Goal: Transaction & Acquisition: Purchase product/service

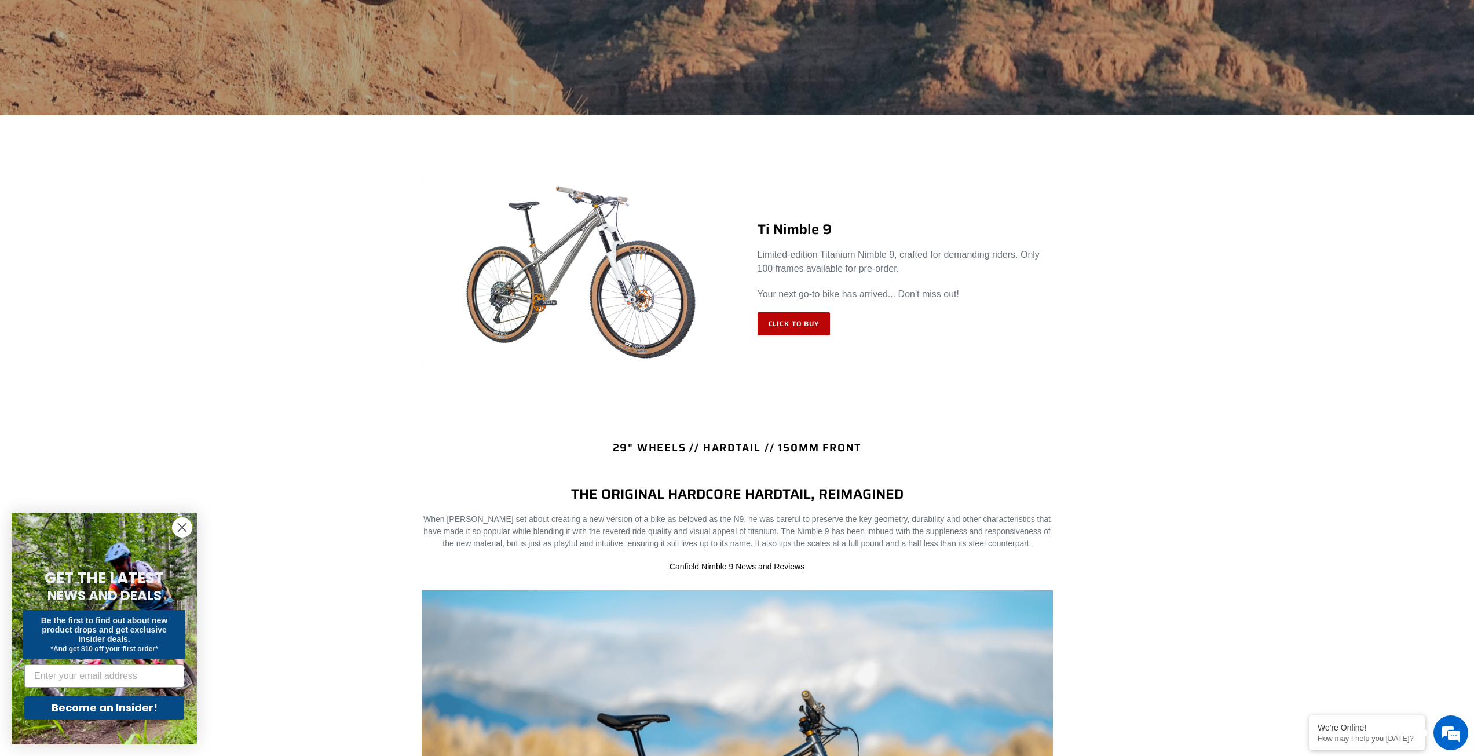
scroll to position [347, 0]
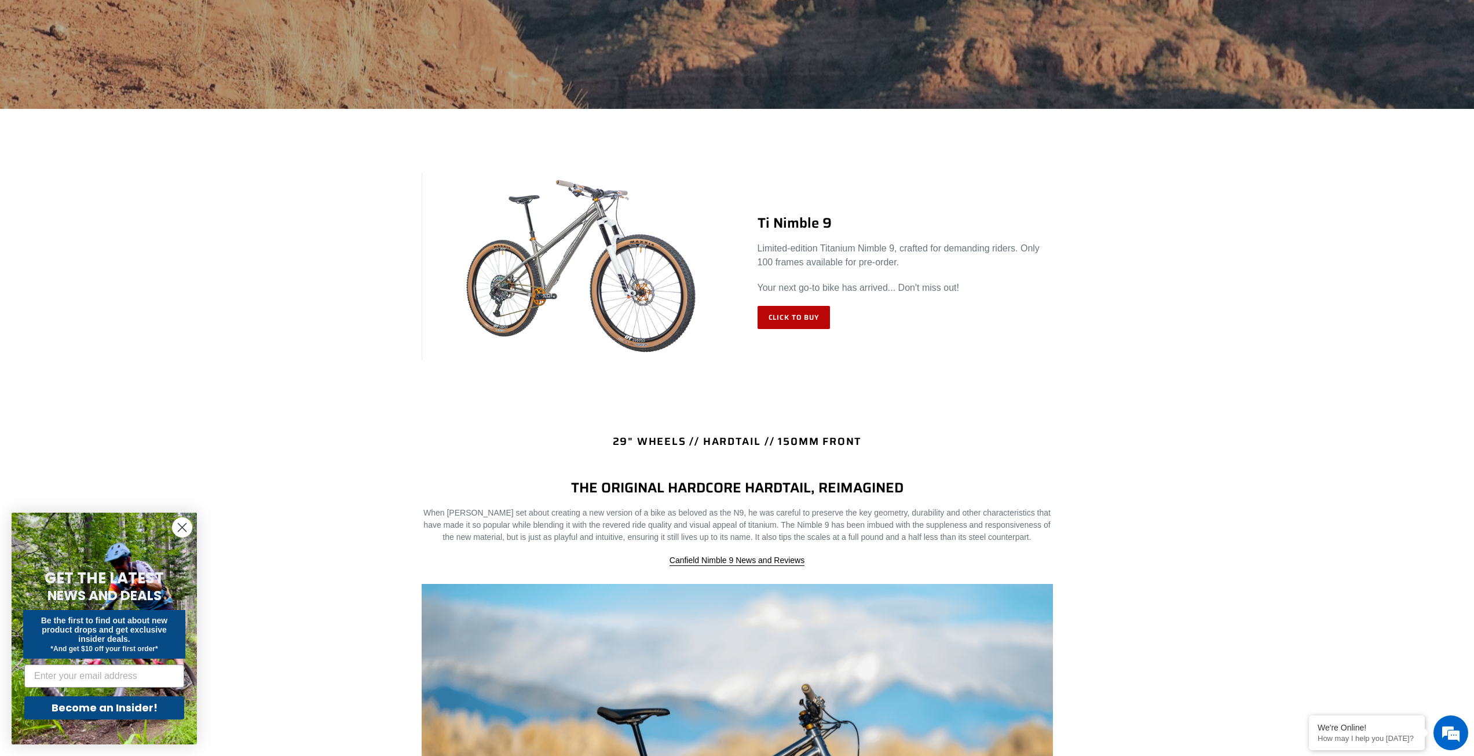
click at [808, 320] on link "Click to Buy" at bounding box center [793, 317] width 73 height 23
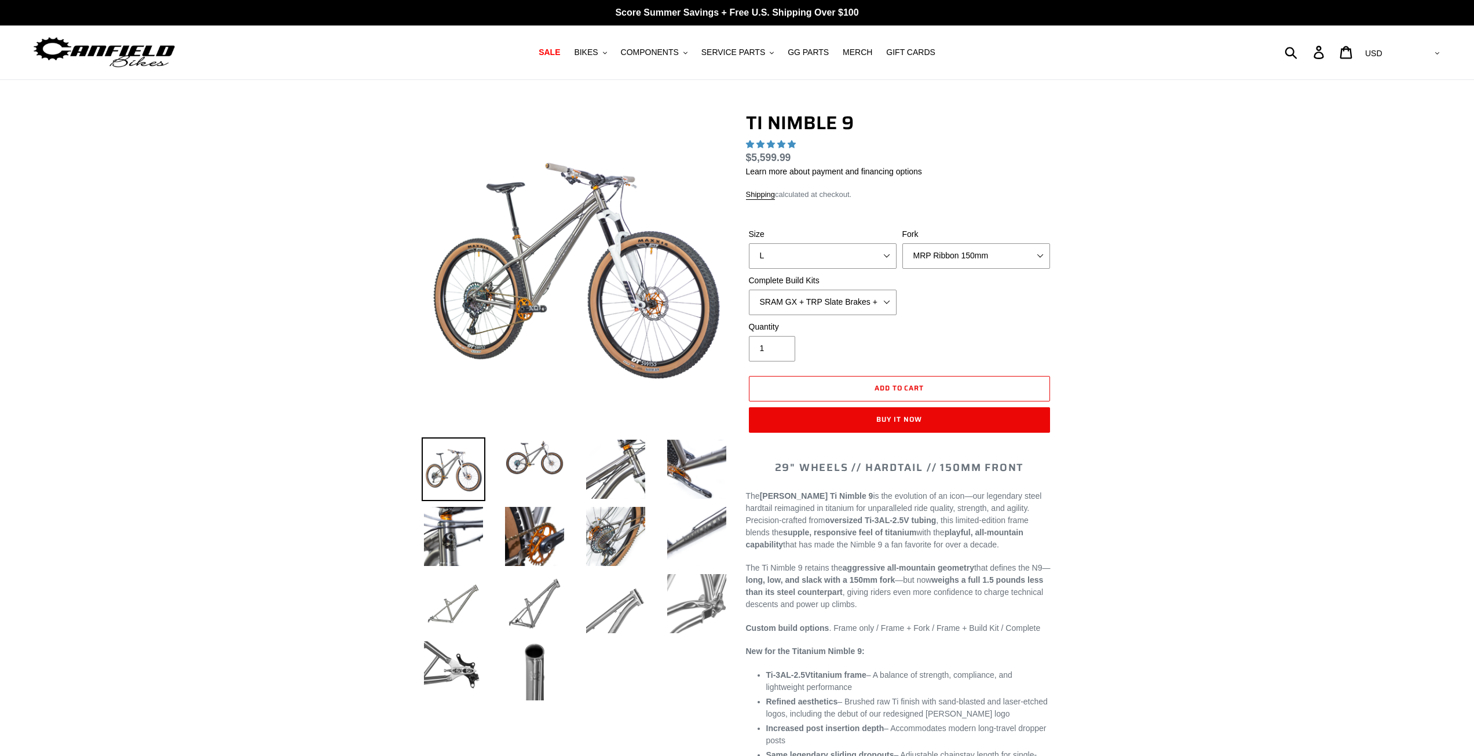
select select "highest-rating"
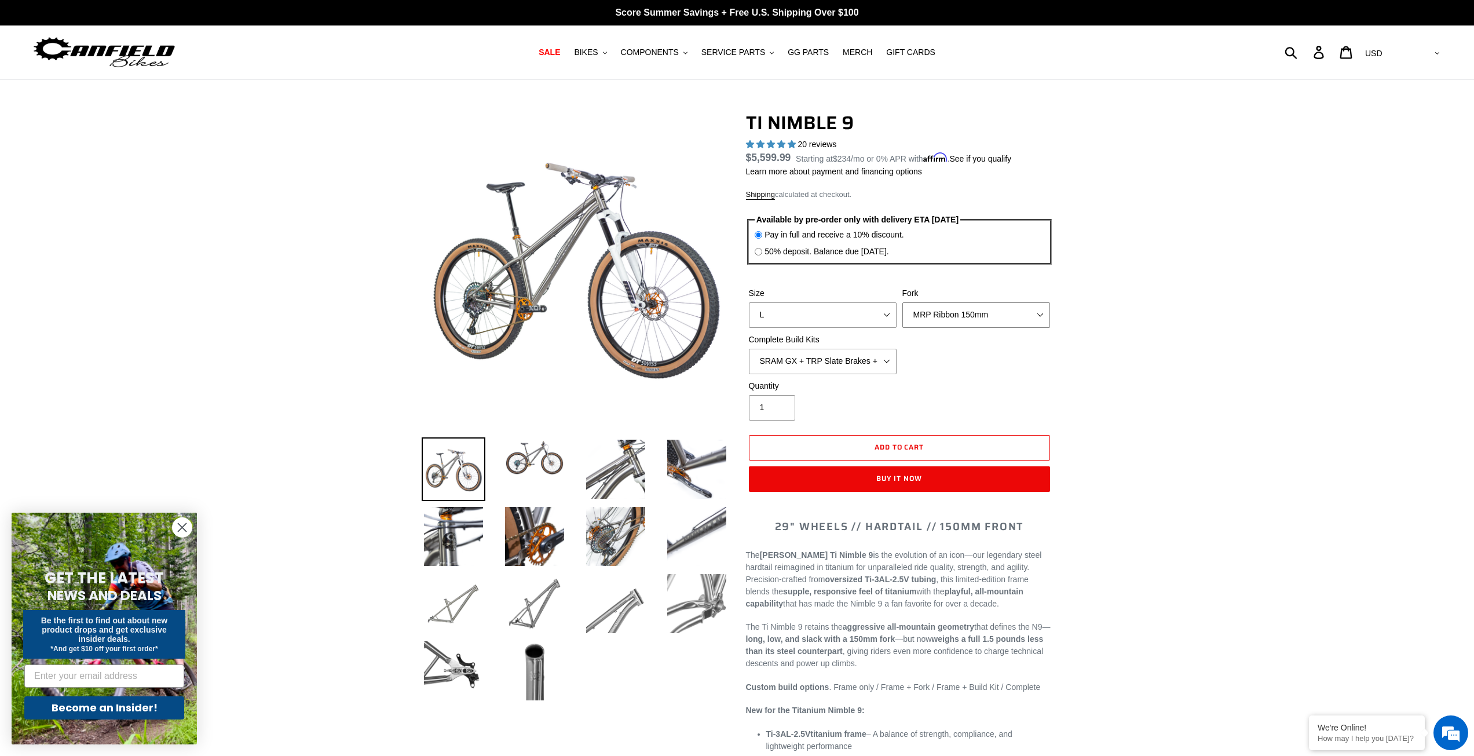
click at [948, 322] on select "MRP Ribbon 150mm RockShox Lyrik 150mm Fox Factory 36 150mm Cane Creek Helm 150m…" at bounding box center [976, 314] width 148 height 25
click at [847, 353] on select "SRAM GX + TRP Slate Brakes + Rotors + e13 LG-1 Wheels SHIMANO XT + SHIMANO brak…" at bounding box center [823, 361] width 148 height 25
click at [749, 349] on select "SRAM GX + TRP Slate Brakes + Rotors + e13 LG-1 Wheels SHIMANO XT + SHIMANO brak…" at bounding box center [823, 361] width 148 height 25
click at [882, 368] on select "SRAM GX + TRP Slate Brakes + Rotors + e13 LG-1 Wheels SHIMANO XT + SHIMANO brak…" at bounding box center [823, 361] width 148 height 25
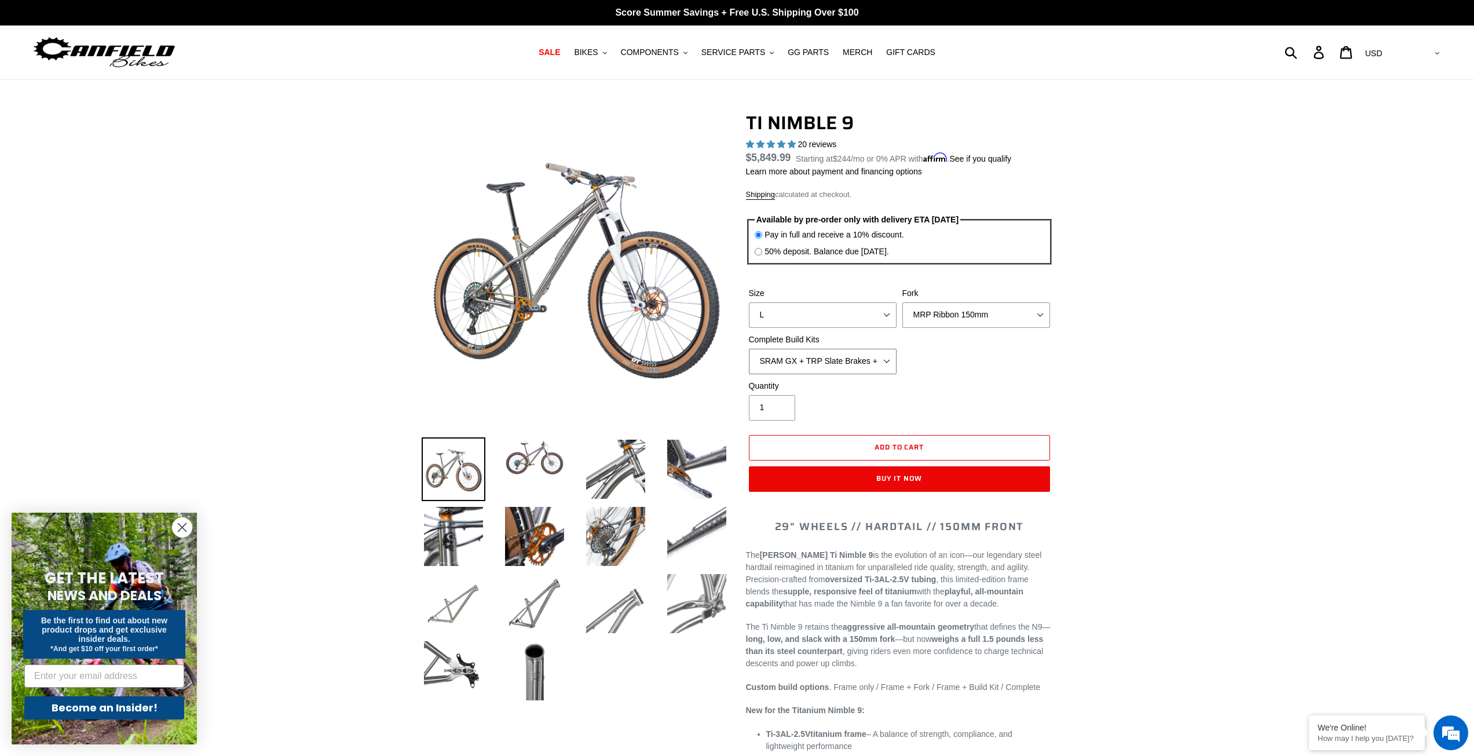
click at [749, 349] on select "SRAM GX + TRP Slate Brakes + Rotors + e13 LG-1 Wheels SHIMANO XT + SHIMANO brak…" at bounding box center [823, 361] width 148 height 25
click at [876, 365] on select "SRAM GX + TRP Slate Brakes + Rotors + e13 LG-1 Wheels SHIMANO XT + SHIMANO brak…" at bounding box center [823, 361] width 148 height 25
click at [749, 349] on select "SRAM GX + TRP Slate Brakes + Rotors + e13 LG-1 Wheels SHIMANO XT + SHIMANO brak…" at bounding box center [823, 361] width 148 height 25
click at [877, 373] on div "Size S M L XL / XXL (Specify at checkout) Fork MRP Ribbon 150mm RockShox Lyrik …" at bounding box center [899, 333] width 307 height 93
click at [877, 362] on select "SRAM GX + TRP Slate Brakes + Rotors + e13 LG-1 Wheels SHIMANO XT + SHIMANO brak…" at bounding box center [823, 361] width 148 height 25
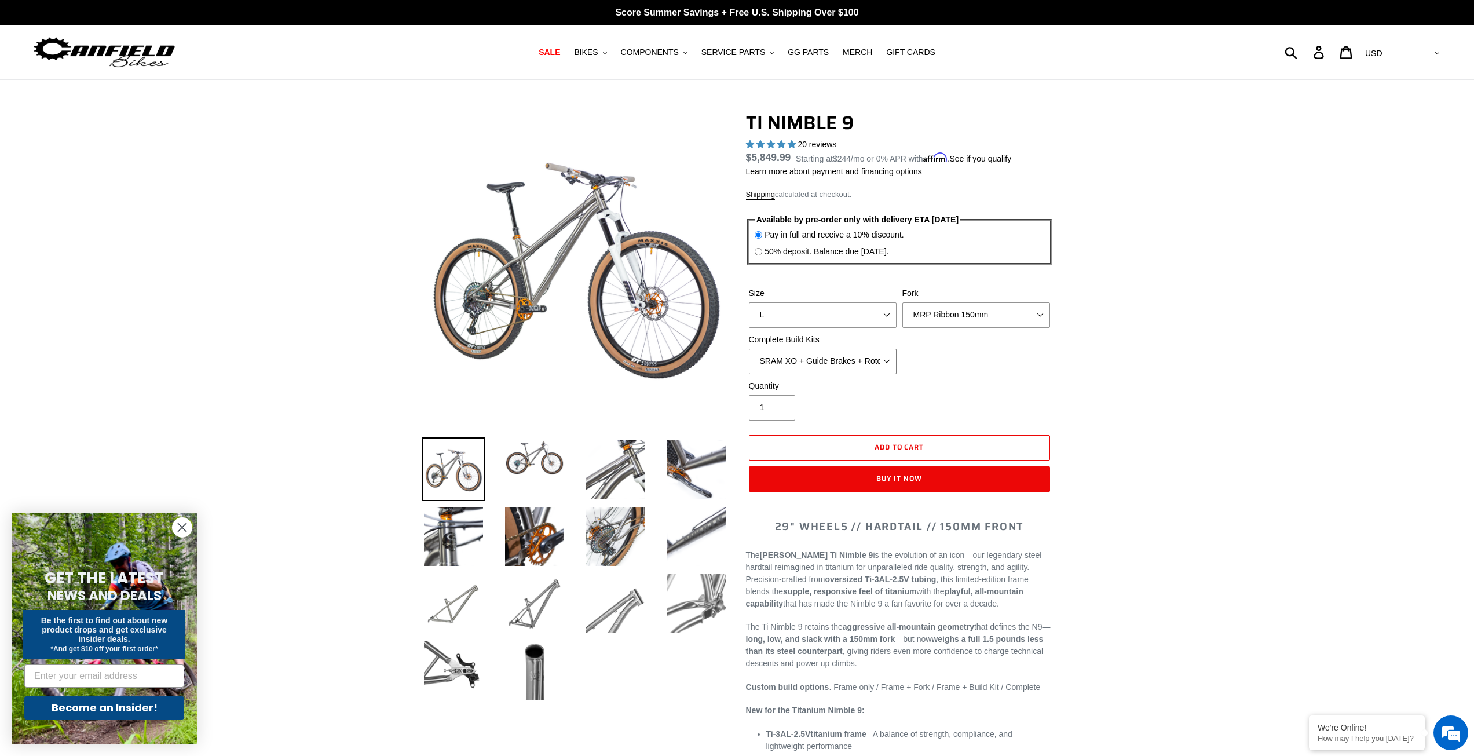
click at [749, 349] on select "SRAM GX + TRP Slate Brakes + Rotors + e13 LG-1 Wheels SHIMANO XT + SHIMANO brak…" at bounding box center [823, 361] width 148 height 25
click at [858, 353] on select "SRAM GX + TRP Slate Brakes + Rotors + e13 LG-1 Wheels SHIMANO XT + SHIMANO brak…" at bounding box center [823, 361] width 148 height 25
click at [749, 349] on select "SRAM GX + TRP Slate Brakes + Rotors + e13 LG-1 Wheels SHIMANO XT + SHIMANO brak…" at bounding box center [823, 361] width 148 height 25
click at [856, 353] on select "SRAM GX + TRP Slate Brakes + Rotors + e13 LG-1 Wheels SHIMANO XT + SHIMANO brak…" at bounding box center [823, 361] width 148 height 25
select select "Complete Build Kit - None (Contact us for Custom Builds)"
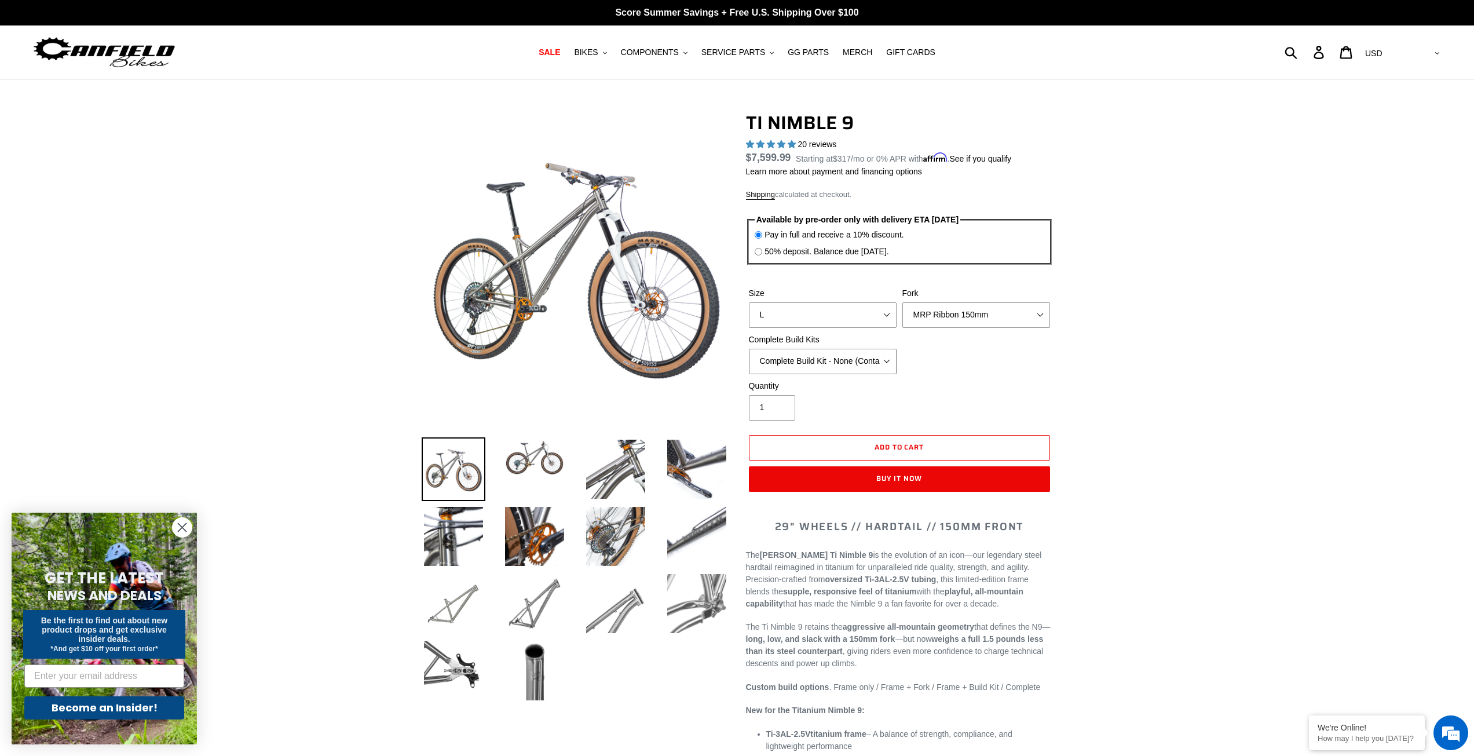
click at [749, 349] on select "SRAM GX + TRP Slate Brakes + Rotors + e13 LG-1 Wheels SHIMANO XT + SHIMANO brak…" at bounding box center [823, 361] width 148 height 25
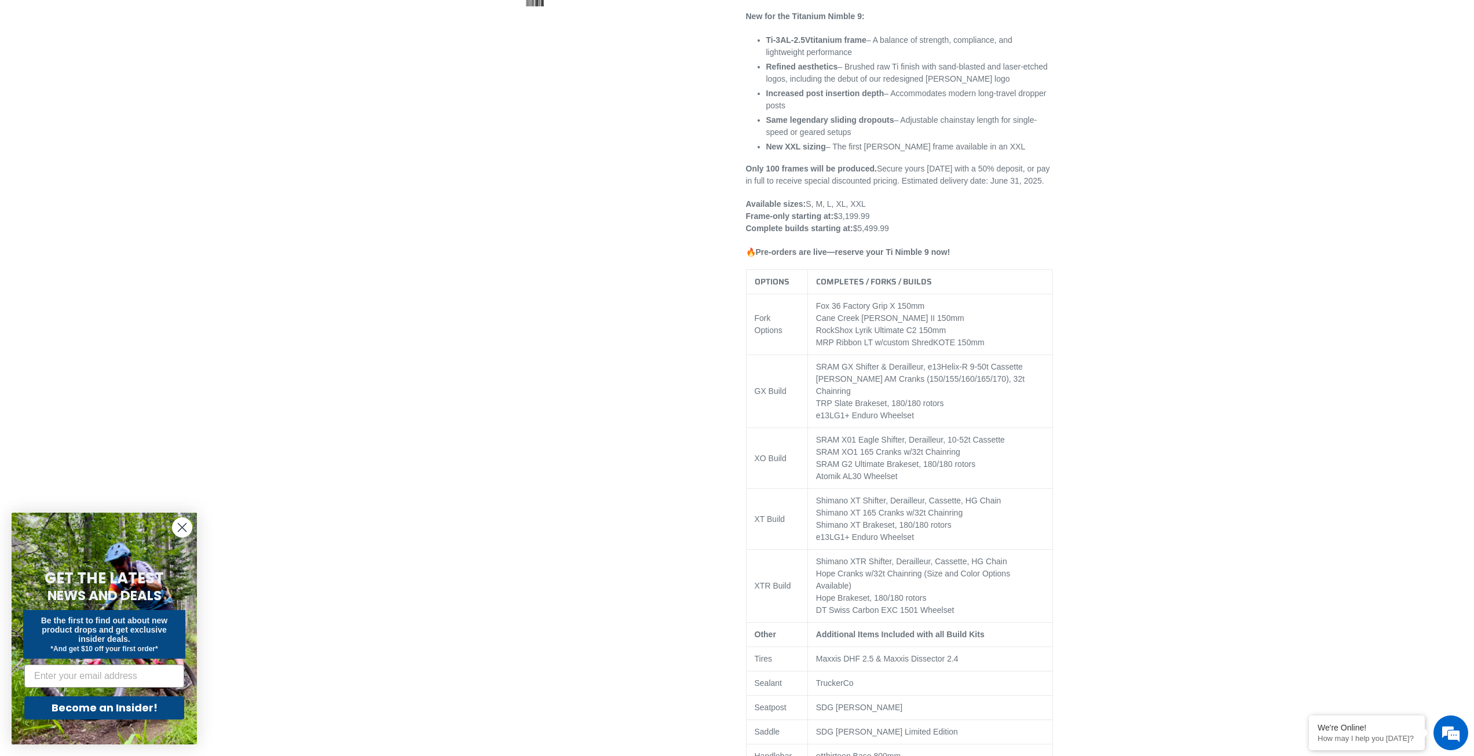
scroll to position [695, 0]
